Goal: Navigation & Orientation: Find specific page/section

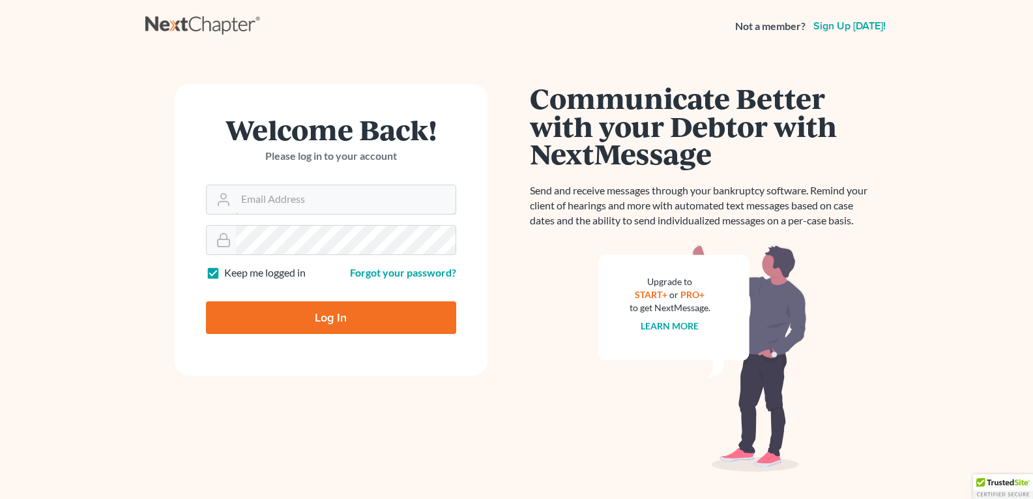
type input "legalstaff@saedilawgroup.com"
drag, startPoint x: 276, startPoint y: 322, endPoint x: 269, endPoint y: 288, distance: 34.6
click at [276, 322] on input "Log In" at bounding box center [331, 317] width 250 height 33
type input "Thinking..."
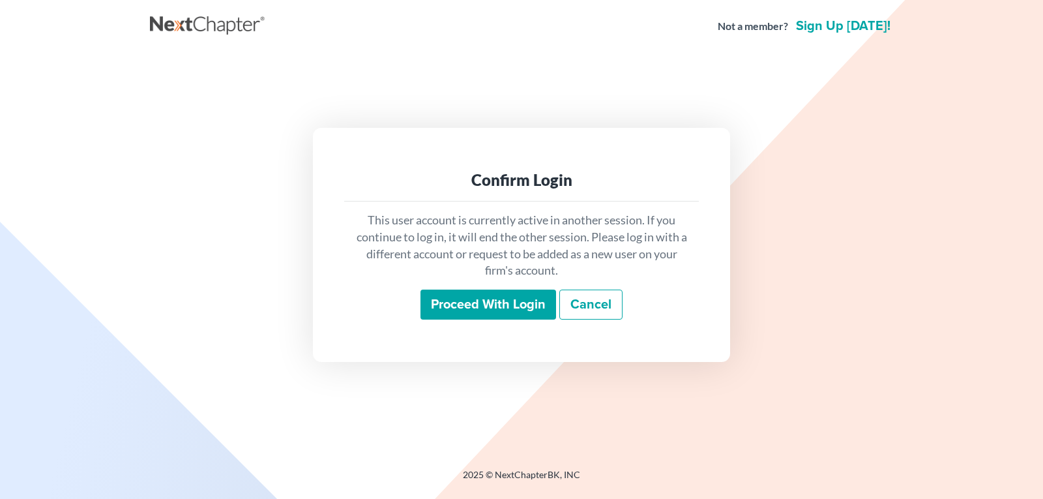
click at [450, 305] on input "Proceed with login" at bounding box center [488, 304] width 136 height 30
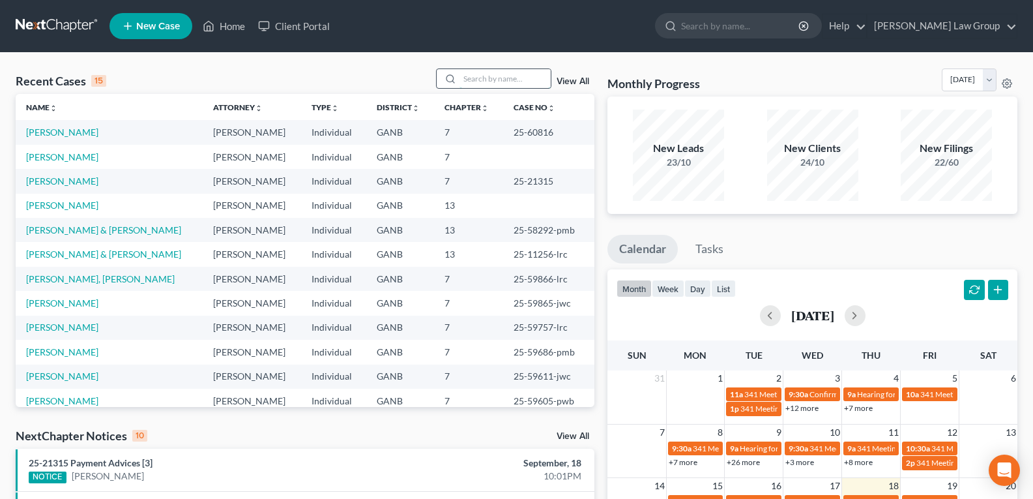
click at [471, 75] on input "search" at bounding box center [504, 78] width 91 height 19
click at [472, 80] on input "search" at bounding box center [504, 78] width 91 height 19
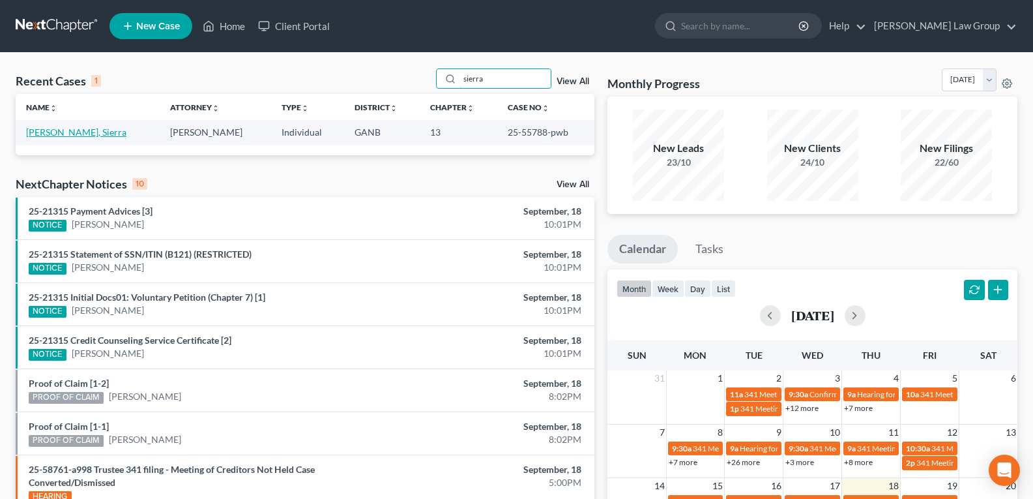
type input "sierra"
click at [66, 135] on link "[PERSON_NAME], Sierra" at bounding box center [76, 131] width 100 height 11
